Goal: Task Accomplishment & Management: Manage account settings

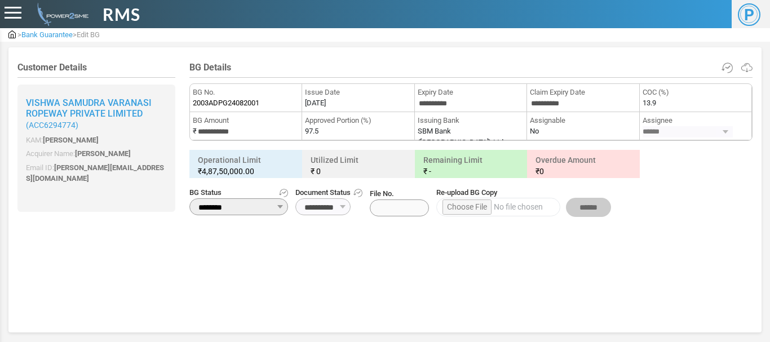
click at [10, 10] on div at bounding box center [13, 13] width 17 height 12
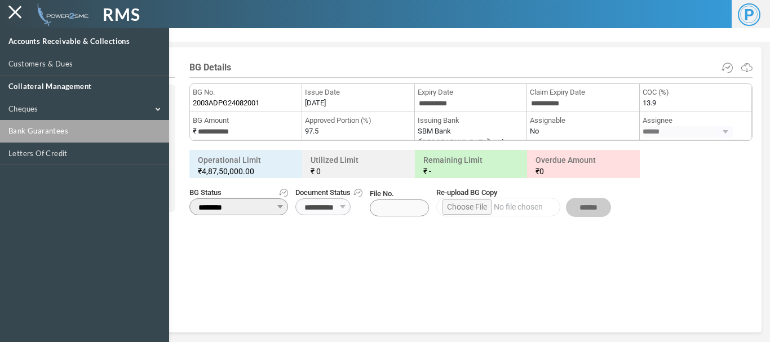
click at [29, 126] on link "Bank Guarantees" at bounding box center [84, 131] width 169 height 23
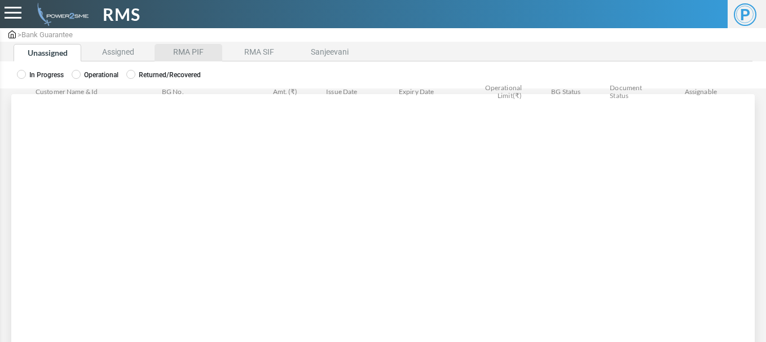
click at [198, 55] on li "RMA PIF" at bounding box center [188, 52] width 68 height 17
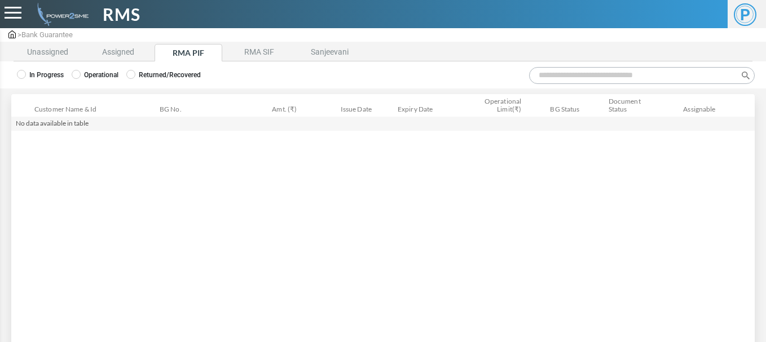
click at [82, 74] on label "Operational" at bounding box center [95, 75] width 47 height 10
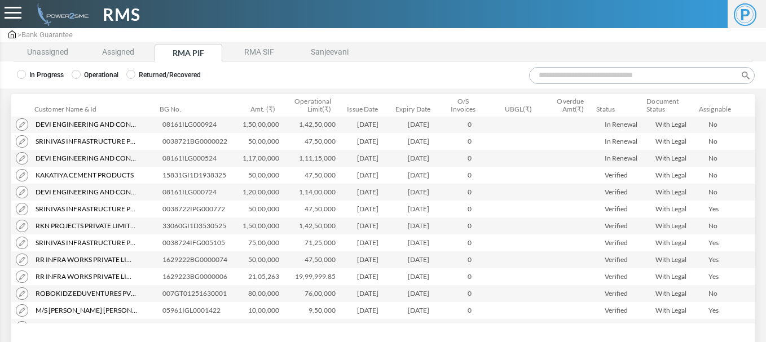
click at [558, 75] on input "Search:" at bounding box center [642, 75] width 226 height 17
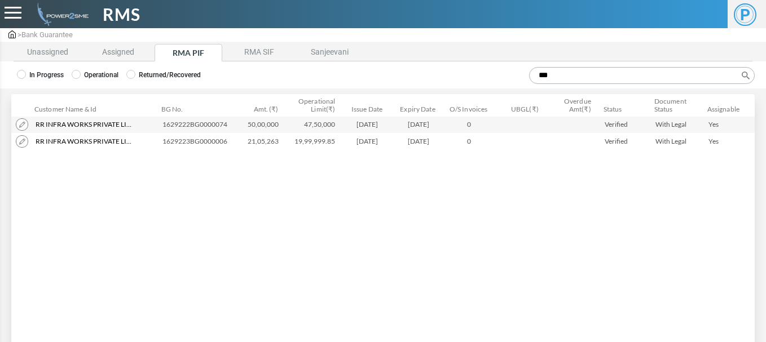
type input "**"
click at [21, 123] on img at bounding box center [22, 124] width 12 height 12
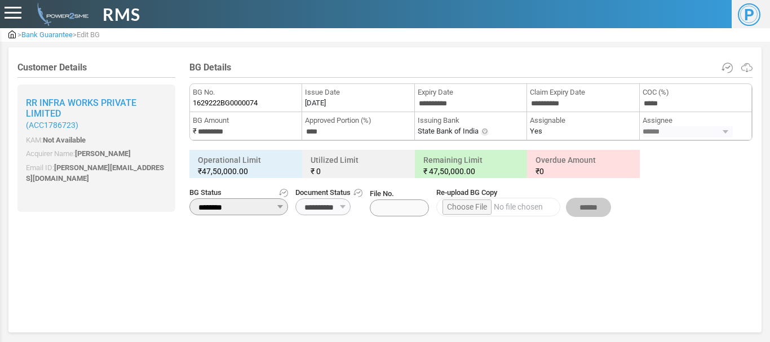
click at [315, 274] on div "Customer Details Rr Infra Works Private Limited ( ACC1786723 ) KAM: Not Availab…" at bounding box center [384, 188] width 735 height 252
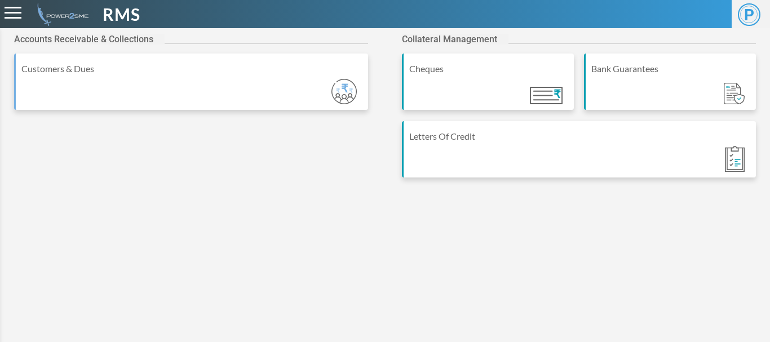
click at [16, 19] on div at bounding box center [13, 13] width 17 height 12
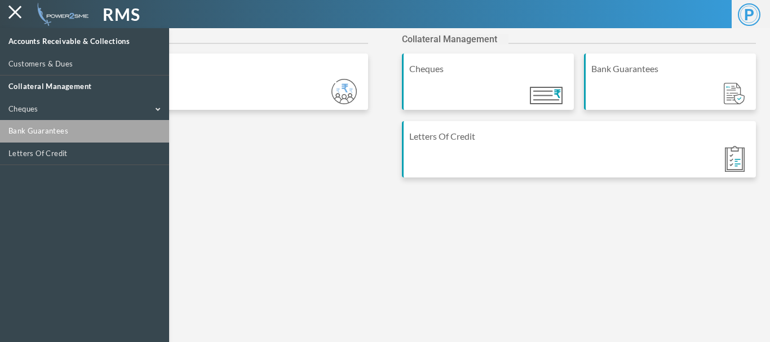
click at [38, 132] on link "Bank Guarantees" at bounding box center [84, 131] width 169 height 23
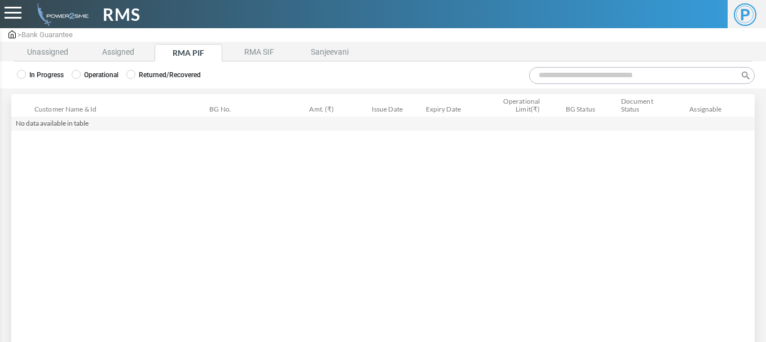
click at [95, 72] on label "Operational" at bounding box center [95, 75] width 47 height 10
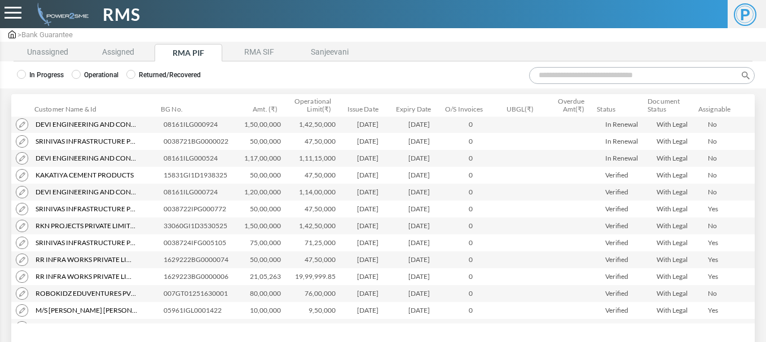
click at [548, 77] on input "Search:" at bounding box center [642, 75] width 226 height 17
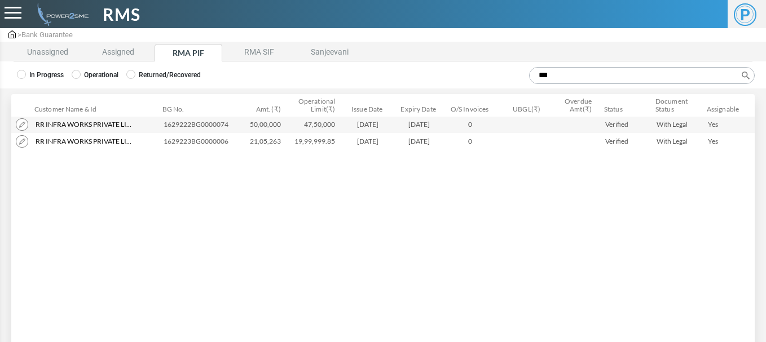
type input "**"
click at [22, 140] on img at bounding box center [22, 141] width 12 height 12
